Goal: Information Seeking & Learning: Check status

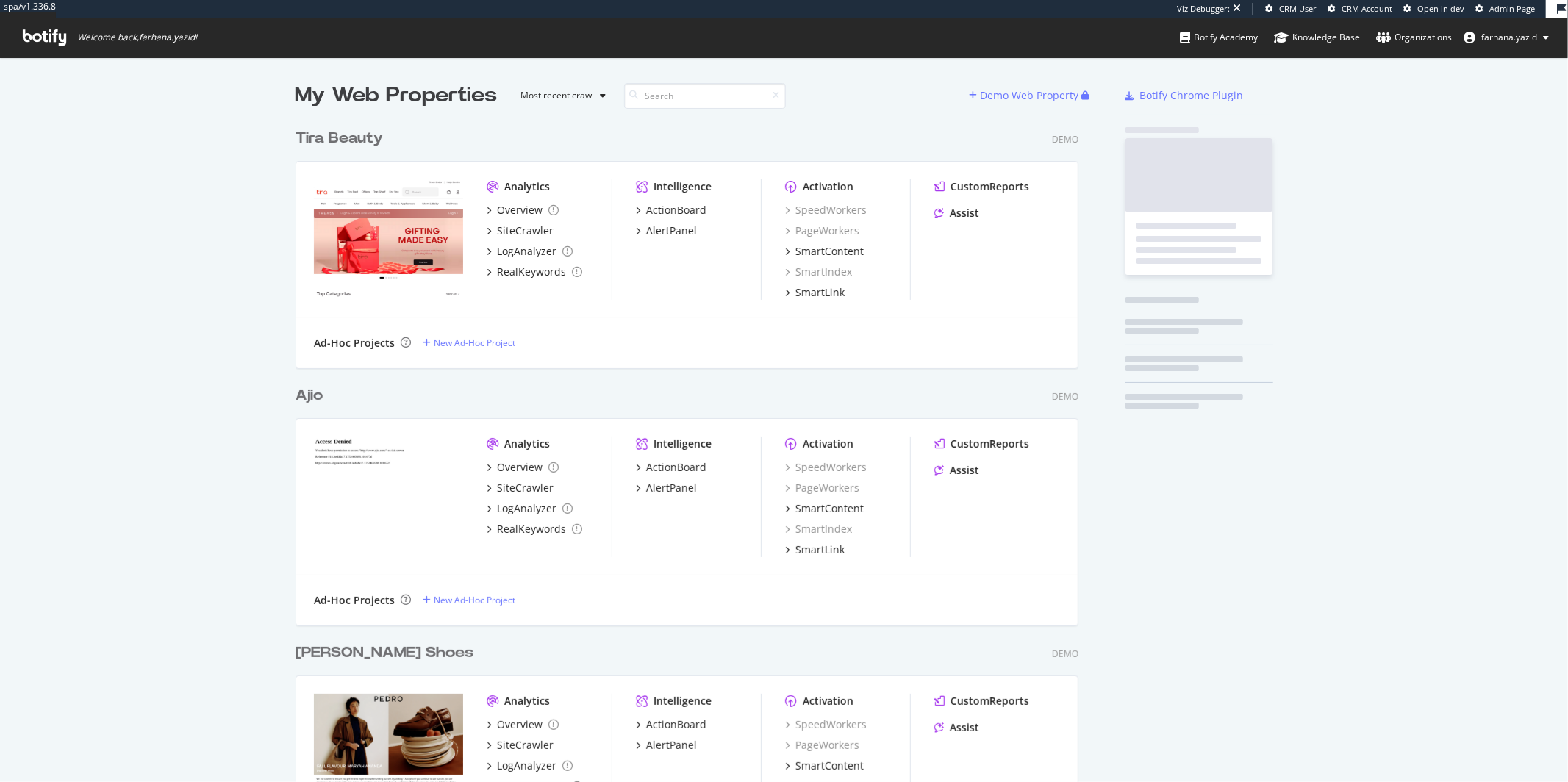
scroll to position [1274, 782]
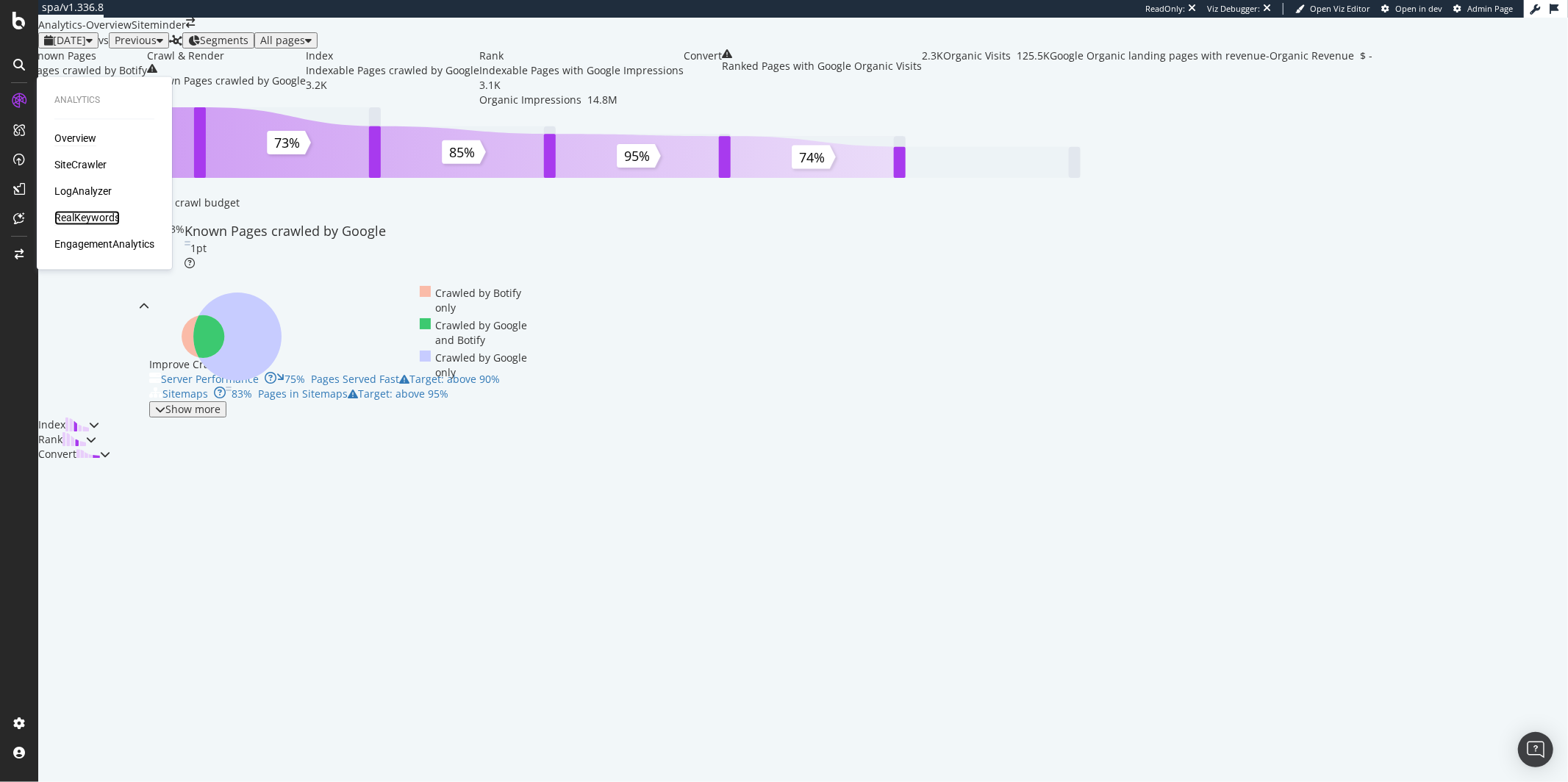
click at [93, 216] on div "RealKeywords" at bounding box center [87, 218] width 66 height 15
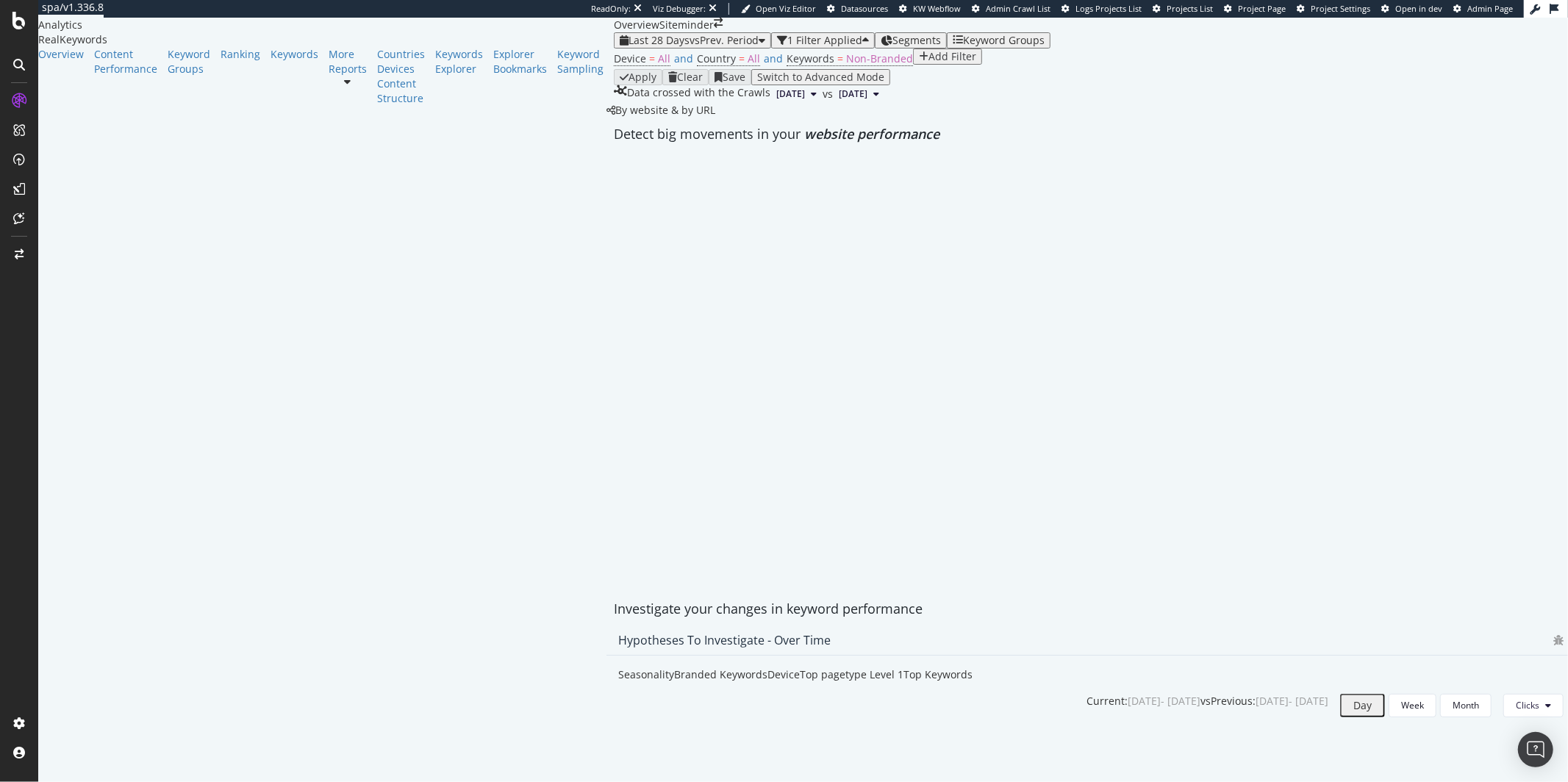
click at [345, 87] on icon at bounding box center [348, 81] width 6 height 10
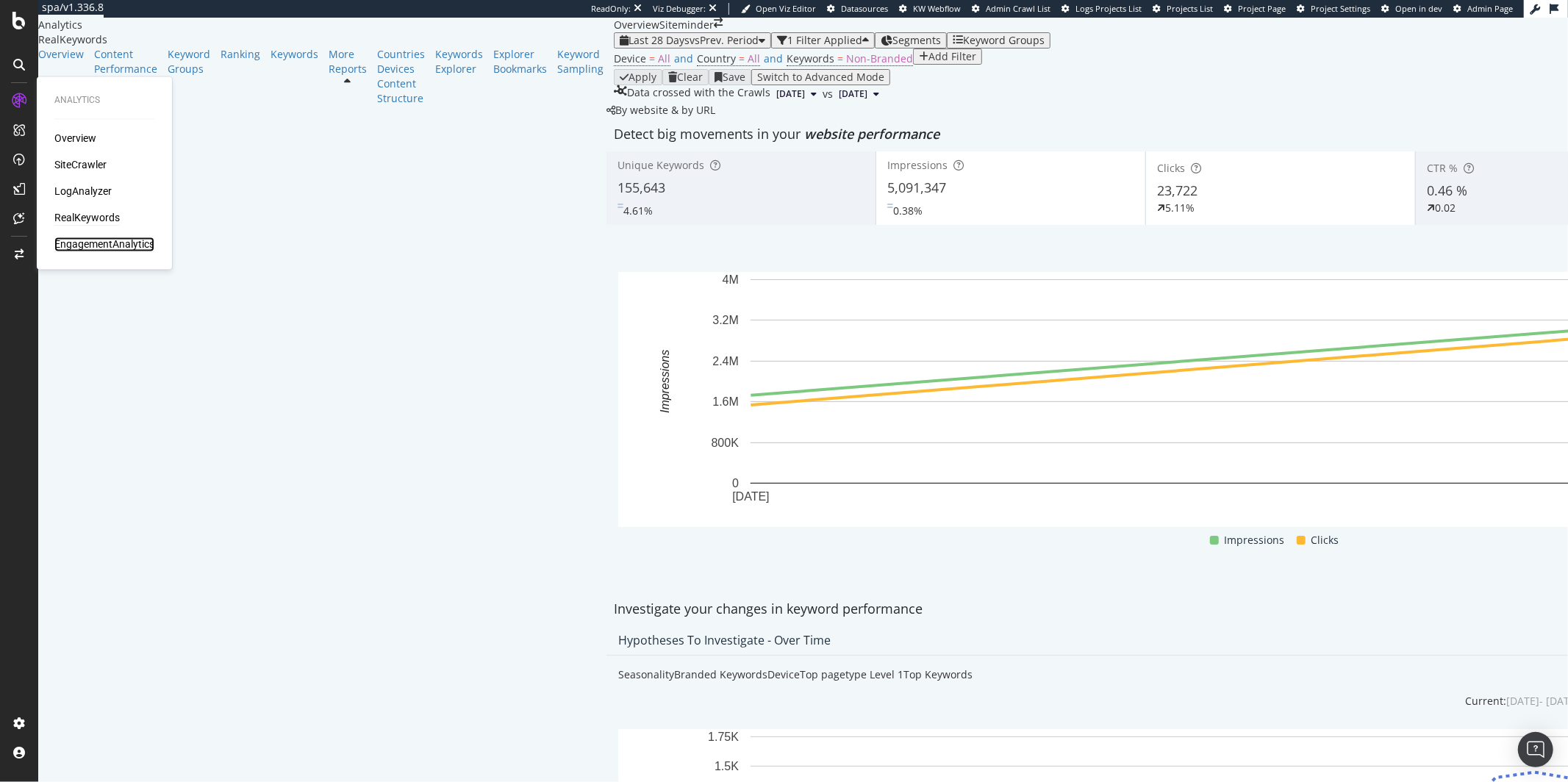
click at [85, 237] on div "EngagementAnalytics" at bounding box center [104, 244] width 100 height 15
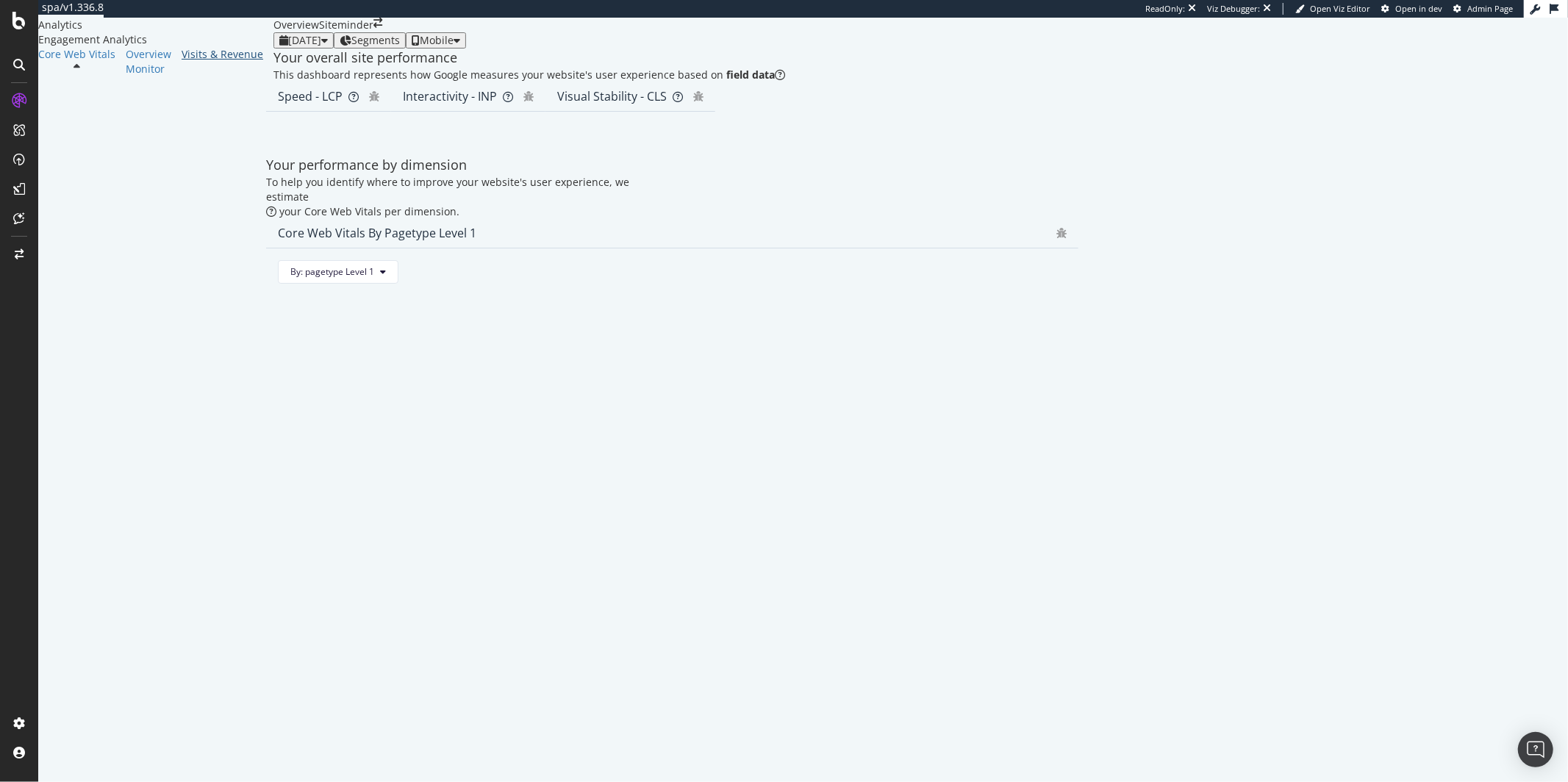
drag, startPoint x: 103, startPoint y: 183, endPoint x: 104, endPoint y: 174, distance: 9.1
click at [182, 77] on div "Visits & Revenue" at bounding box center [227, 62] width 92 height 30
click at [182, 62] on div "Visits & Revenue" at bounding box center [222, 54] width 81 height 15
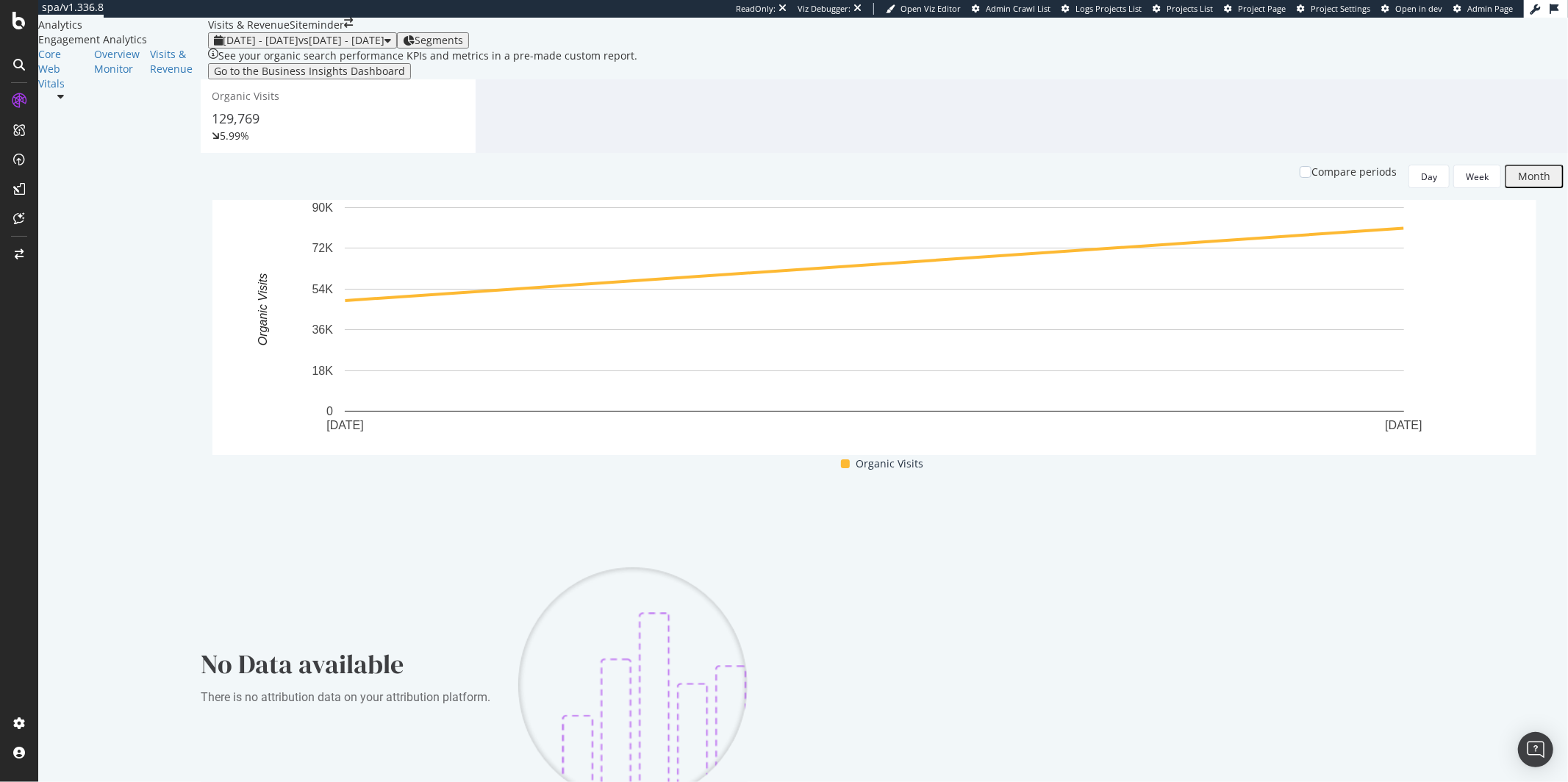
click at [439, 160] on div "See your organic search performance KPIs and metrics in a pre-made custom repor…" at bounding box center [888, 449] width 1360 height 801
click at [310, 47] on span "vs [DATE] - [DATE]" at bounding box center [341, 40] width 86 height 14
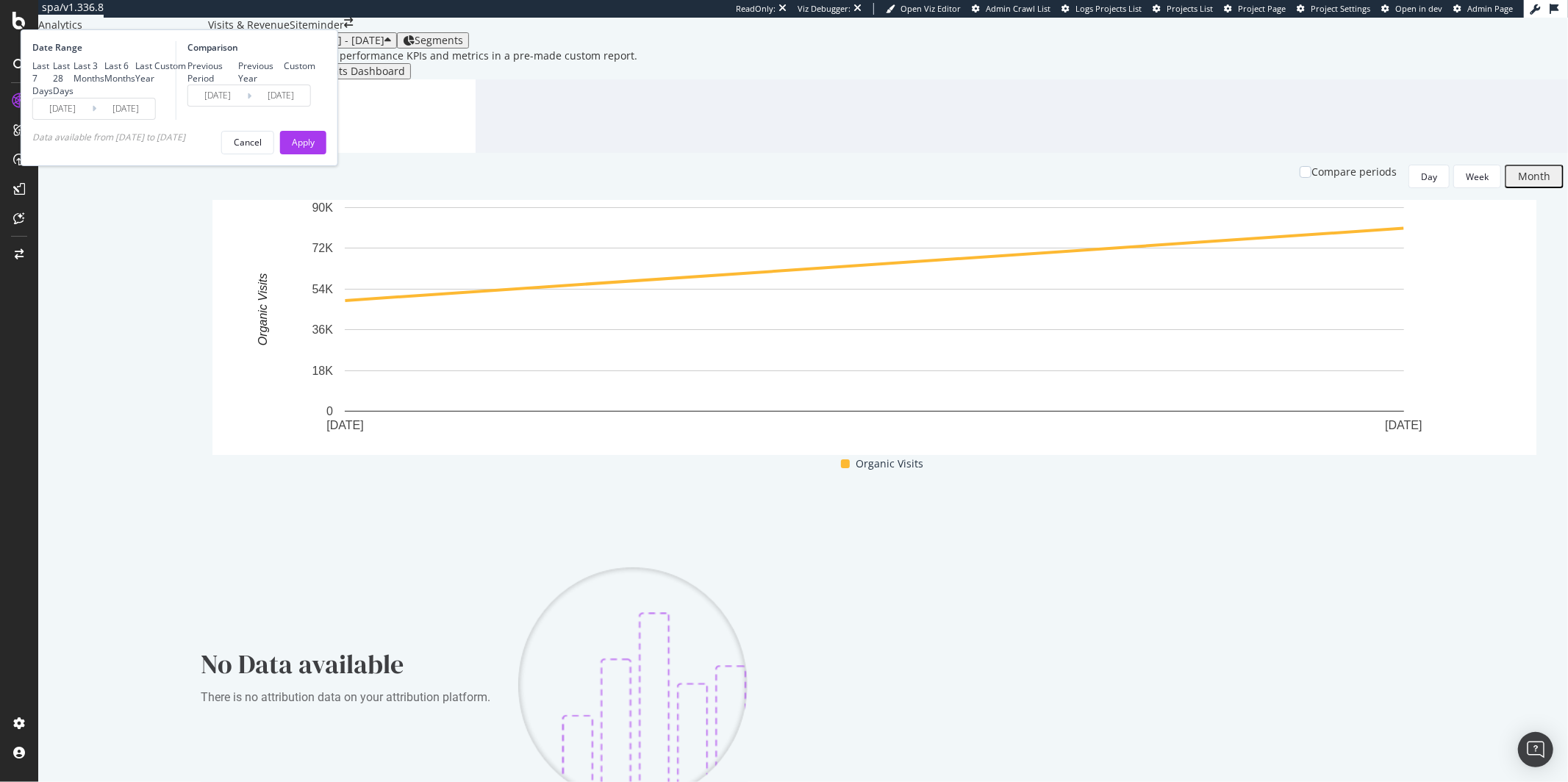
click at [154, 85] on div "Last Year" at bounding box center [145, 72] width 19 height 25
type input "[DATE]"
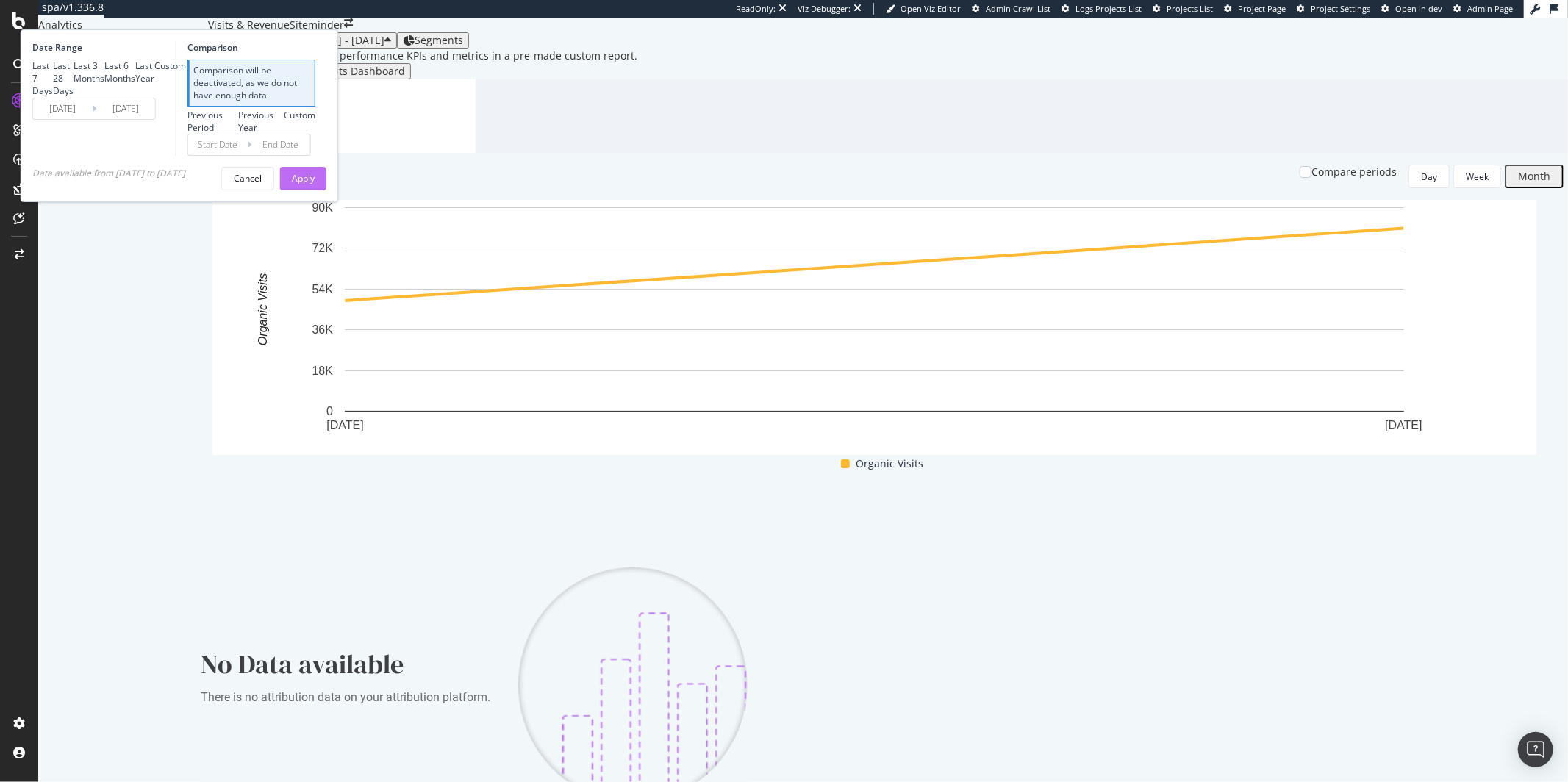
click at [315, 185] on div "Apply" at bounding box center [303, 178] width 23 height 13
